Goal: Book appointment/travel/reservation

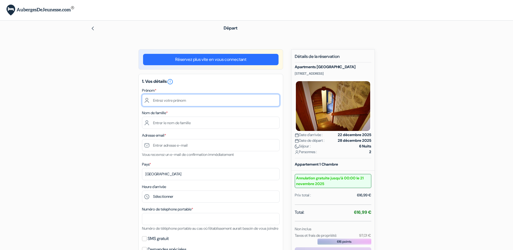
click at [175, 101] on input "text" at bounding box center [211, 100] width 138 height 12
type input "[PERSON_NAME]"
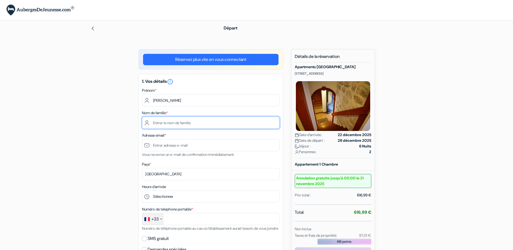
click at [191, 123] on input "text" at bounding box center [211, 123] width 138 height 12
type input "[PERSON_NAME]"
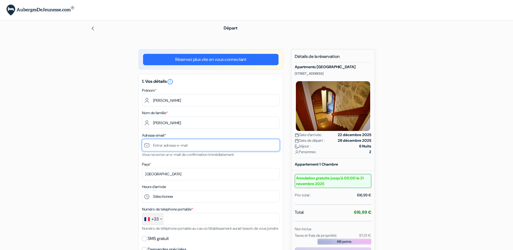
click at [190, 142] on input "text" at bounding box center [211, 145] width 138 height 12
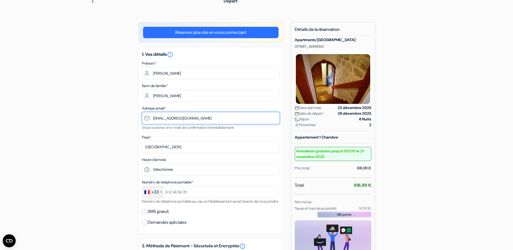
type input "[EMAIL_ADDRESS][DOMAIN_NAME]"
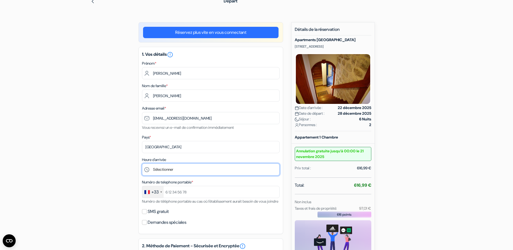
click at [184, 169] on select "Sélectionner 14:00 15:00 16:00 17:00 18:00 19:00 20:00 21:00 22:00 23:00" at bounding box center [211, 169] width 138 height 12
select select "20"
click at [142, 163] on select "Sélectionner 14:00 15:00 16:00 17:00 18:00 19:00 20:00 21:00 22:00 23:00" at bounding box center [211, 169] width 138 height 12
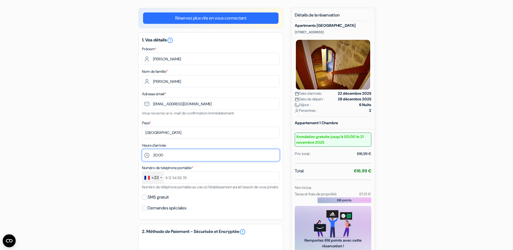
scroll to position [54, 0]
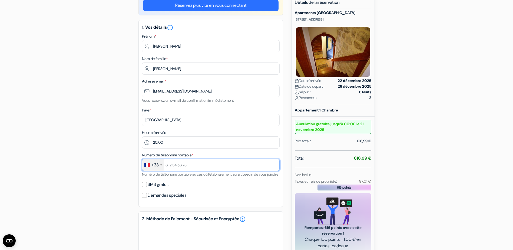
click at [196, 167] on input "text" at bounding box center [211, 165] width 138 height 12
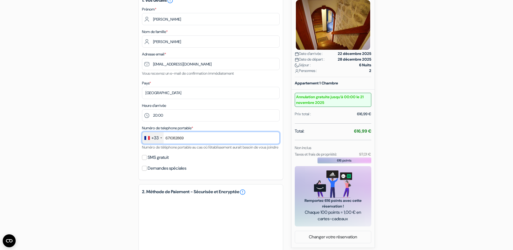
type input "671082869"
click at [176, 150] on div "Numéro de telephone portable * +33 [GEOGRAPHIC_DATA] +33 [GEOGRAPHIC_DATA] +44 …" at bounding box center [211, 138] width 138 height 26
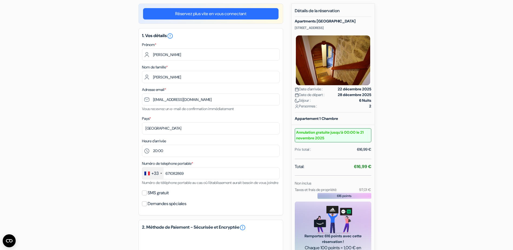
scroll to position [42, 0]
